Goal: Task Accomplishment & Management: Use online tool/utility

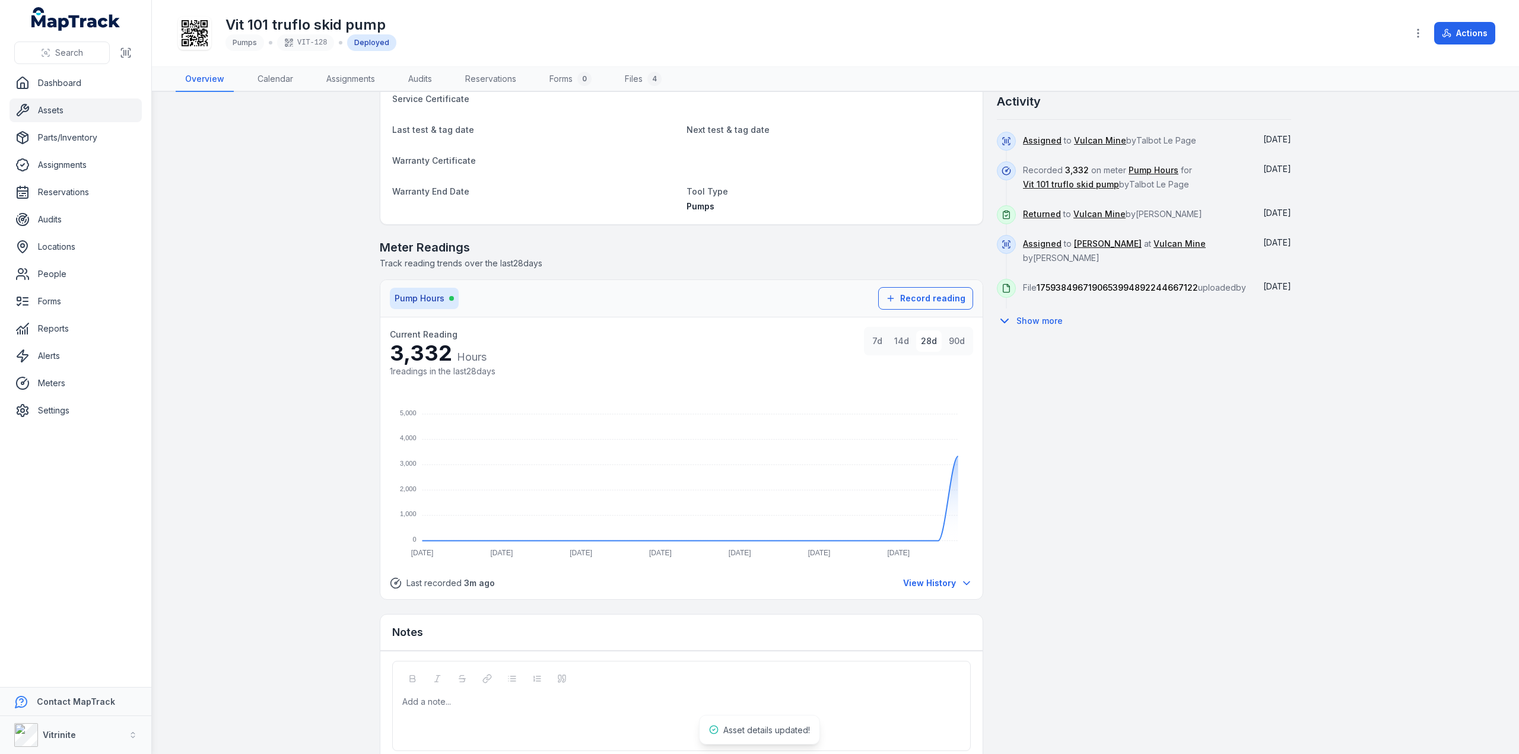
scroll to position [590, 0]
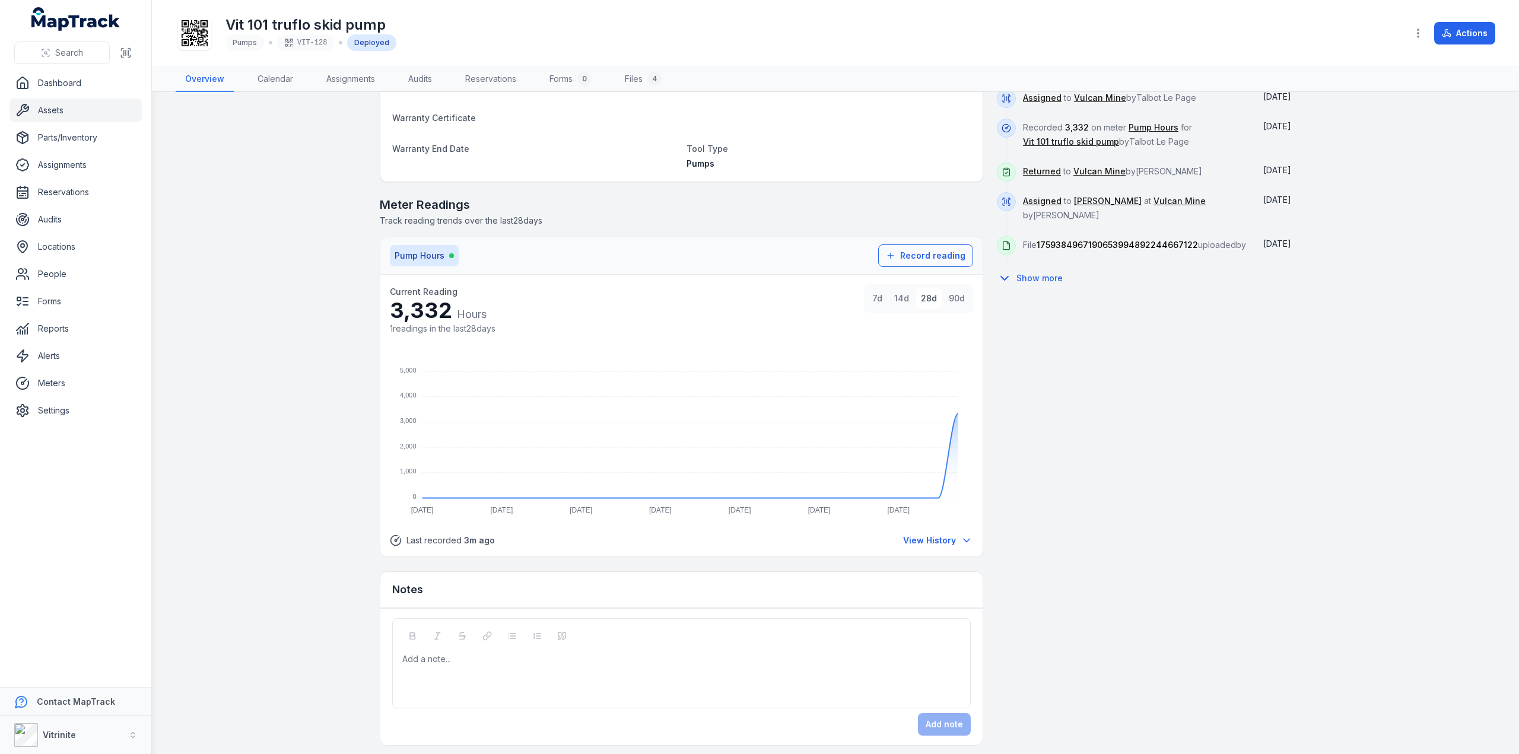
click at [443, 653] on div at bounding box center [682, 659] width 558 height 12
click at [940, 717] on button "Add note" at bounding box center [944, 724] width 53 height 23
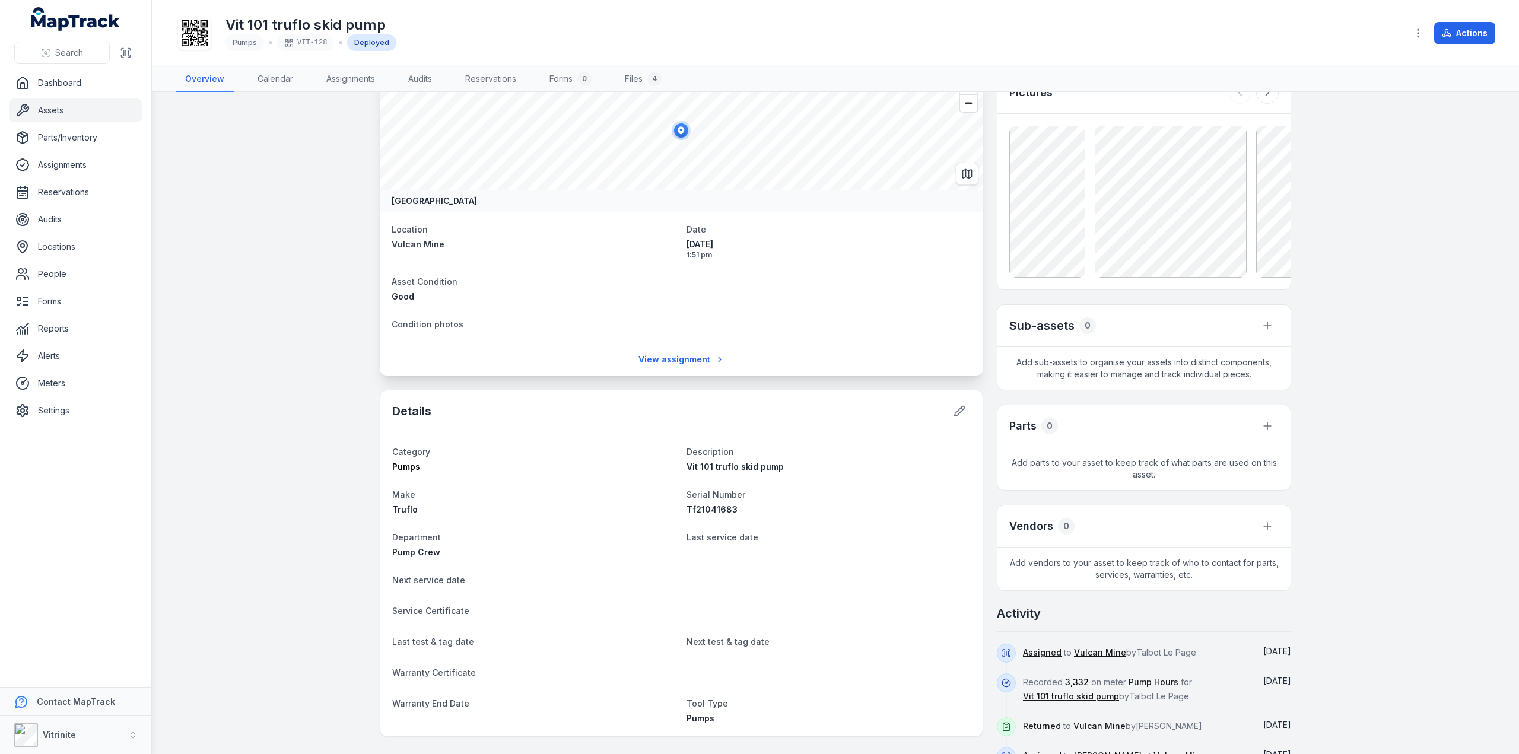
scroll to position [0, 0]
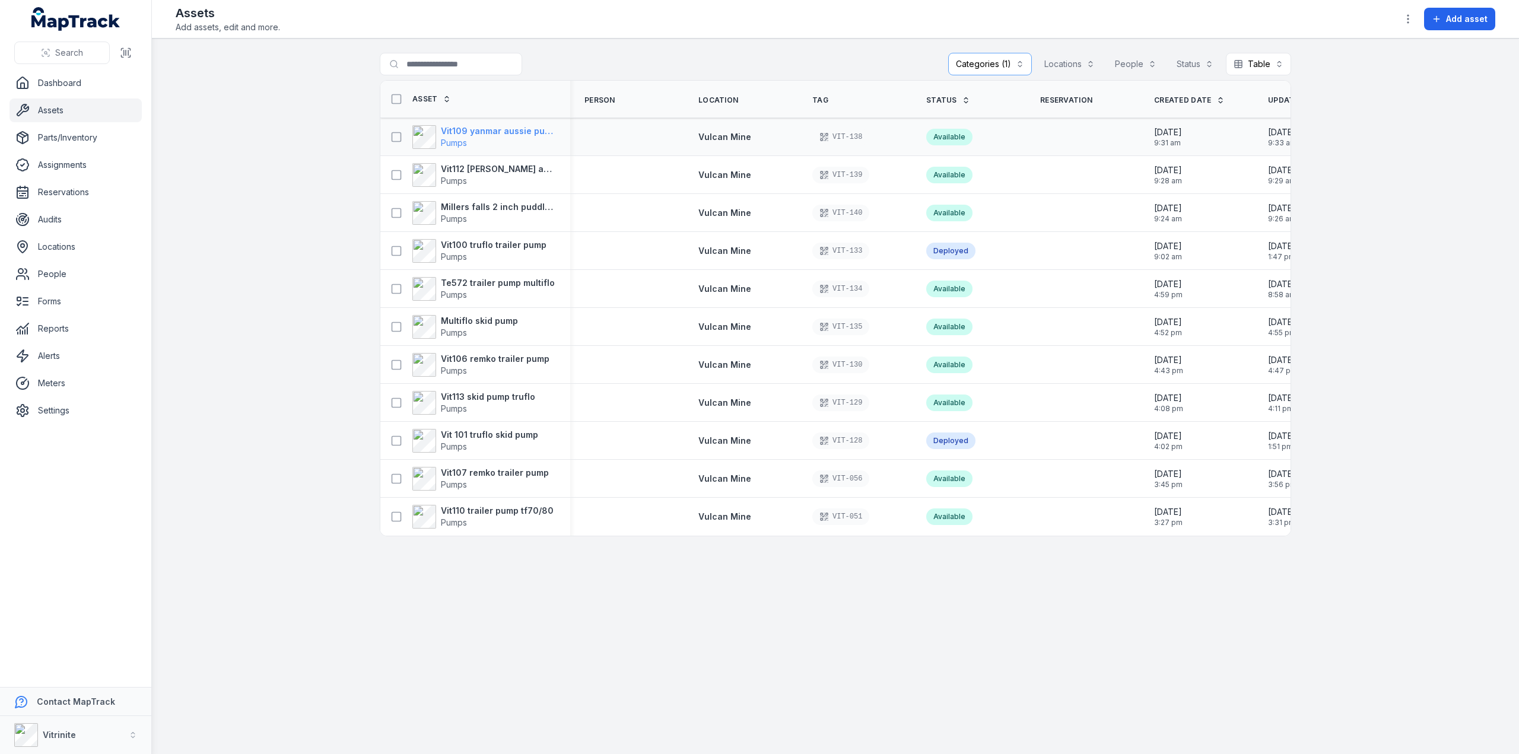
click at [463, 130] on strong "Vit109 yanmar aussie pumps 3 inch trash pump" at bounding box center [498, 131] width 115 height 12
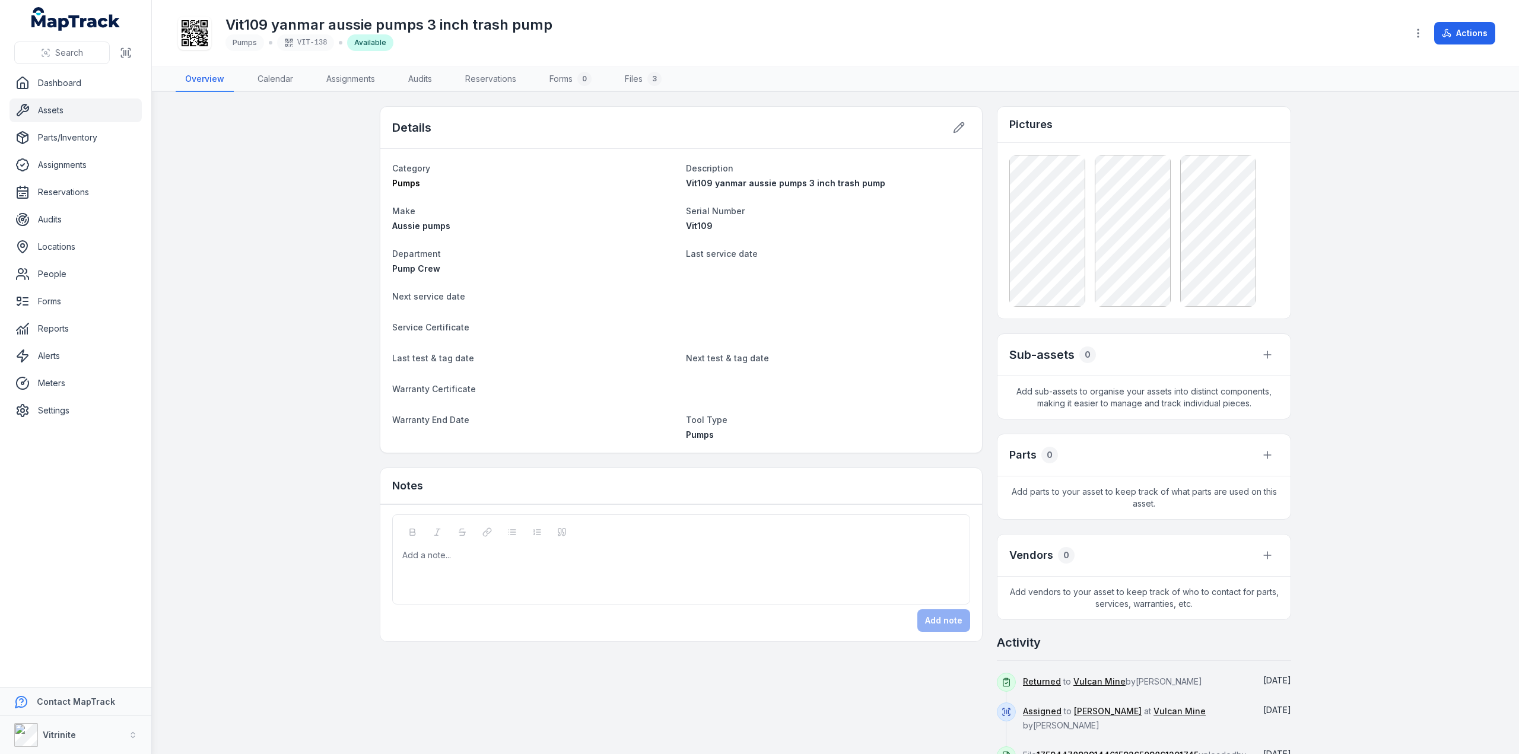
click at [433, 560] on div "Add a note..." at bounding box center [681, 572] width 558 height 47
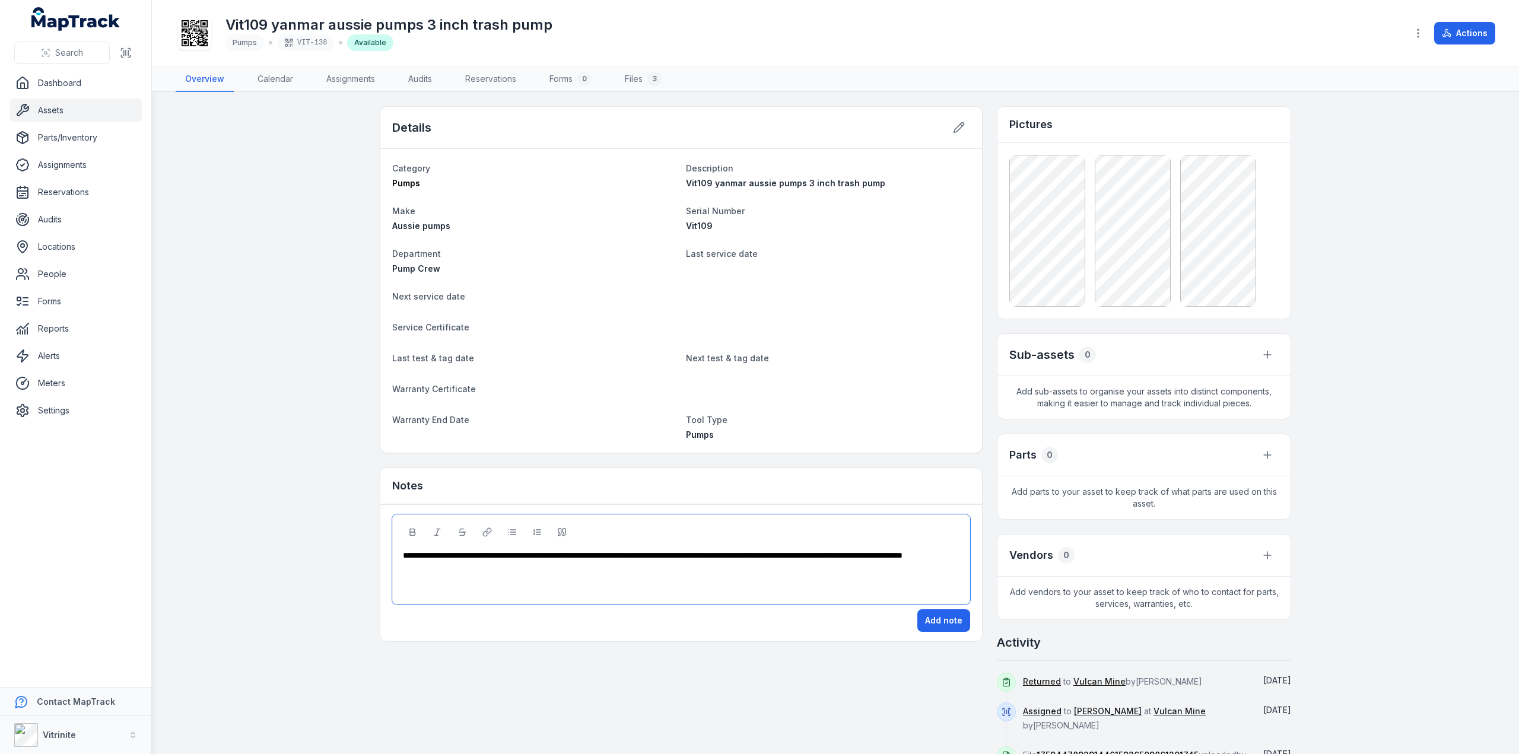
click at [403, 552] on span "**********" at bounding box center [653, 555] width 500 height 8
click at [929, 616] on button "Add note" at bounding box center [943, 620] width 53 height 23
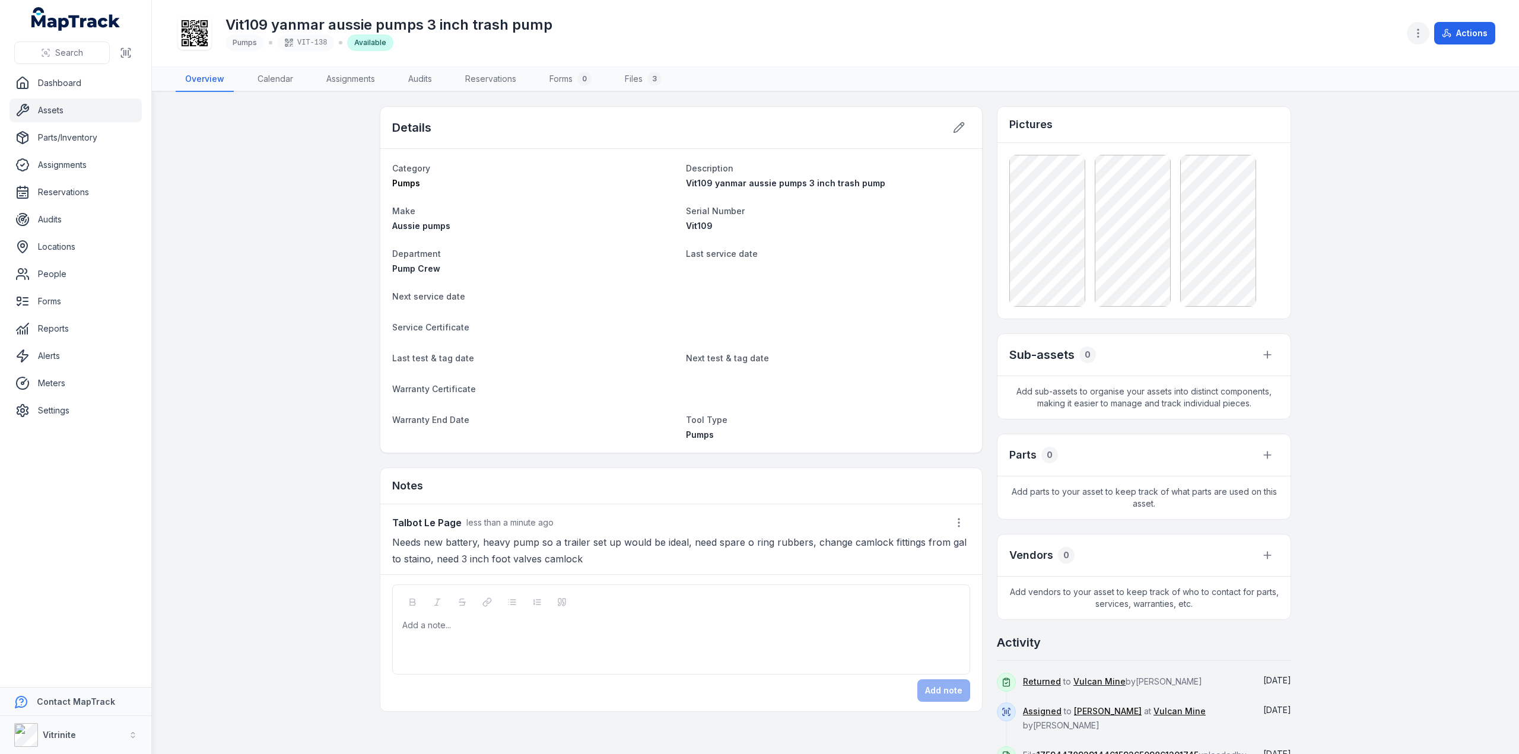
click at [1416, 33] on icon "button" at bounding box center [1418, 33] width 12 height 12
click at [1369, 110] on div "Manage meters" at bounding box center [1359, 107] width 133 height 21
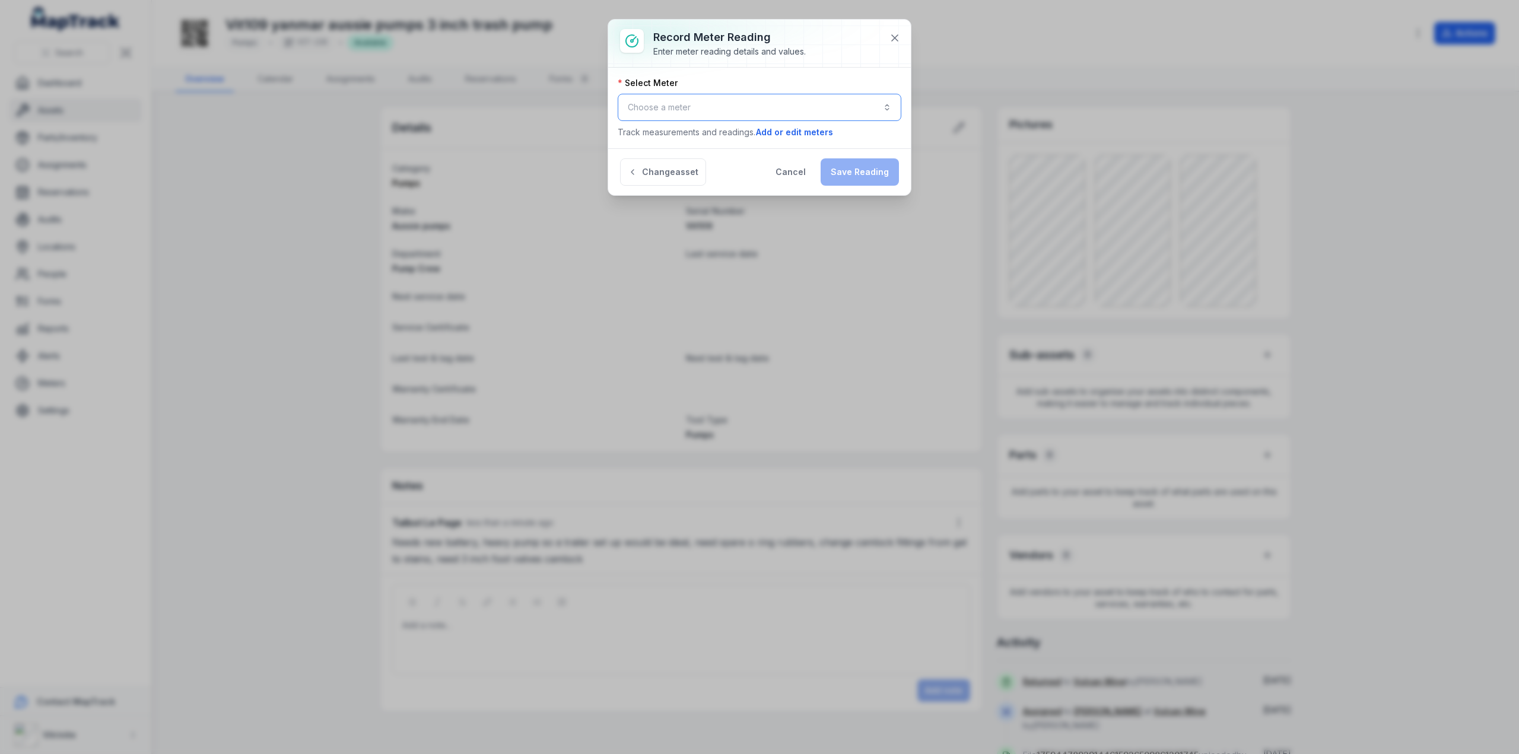
click at [682, 111] on button "Choose a meter" at bounding box center [760, 107] width 284 height 27
click at [684, 144] on span "Pump Hours" at bounding box center [667, 138] width 47 height 12
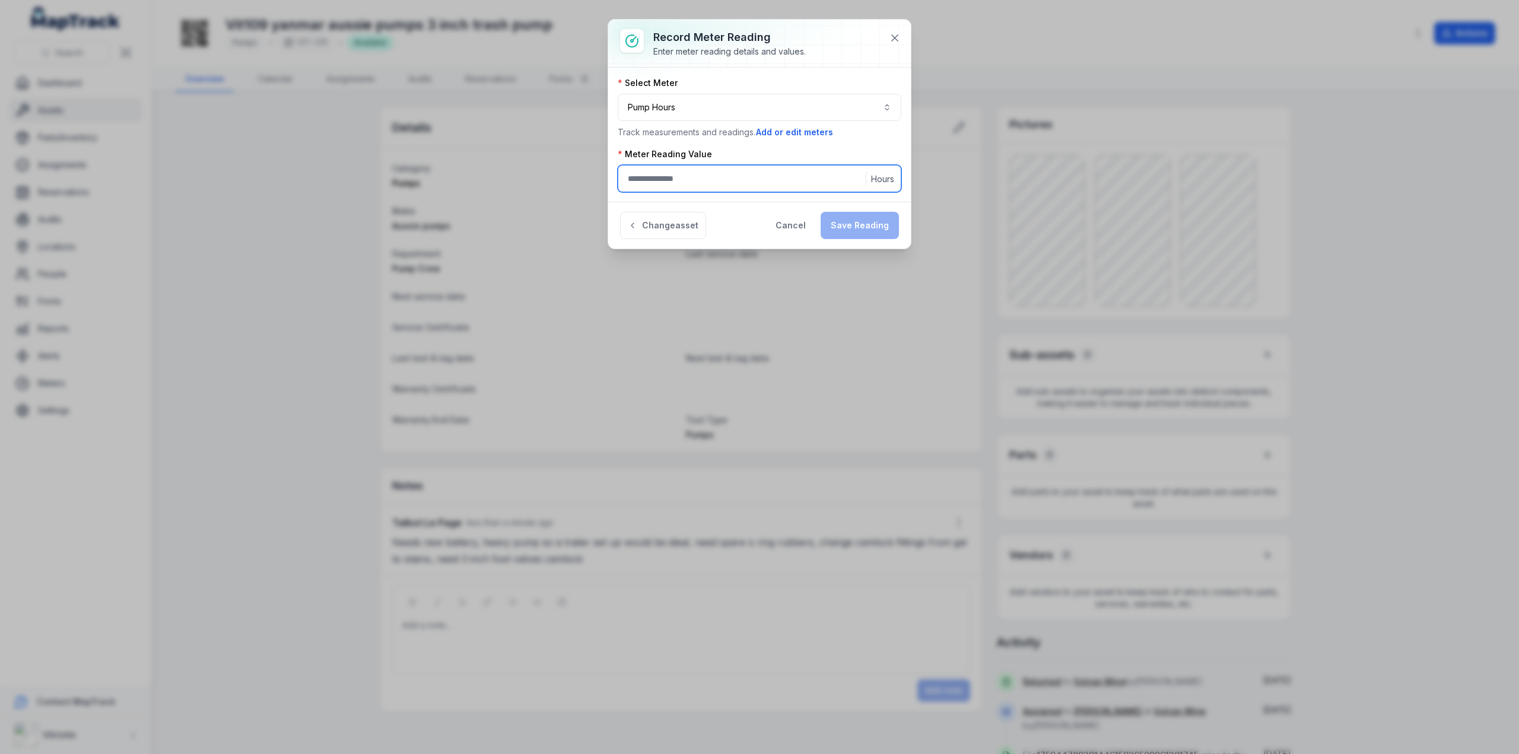
click at [644, 172] on input ":rhl:-form-item-label" at bounding box center [760, 178] width 284 height 27
type input "****"
click at [874, 223] on button "Save Reading" at bounding box center [860, 225] width 78 height 27
